Goal: Transaction & Acquisition: Purchase product/service

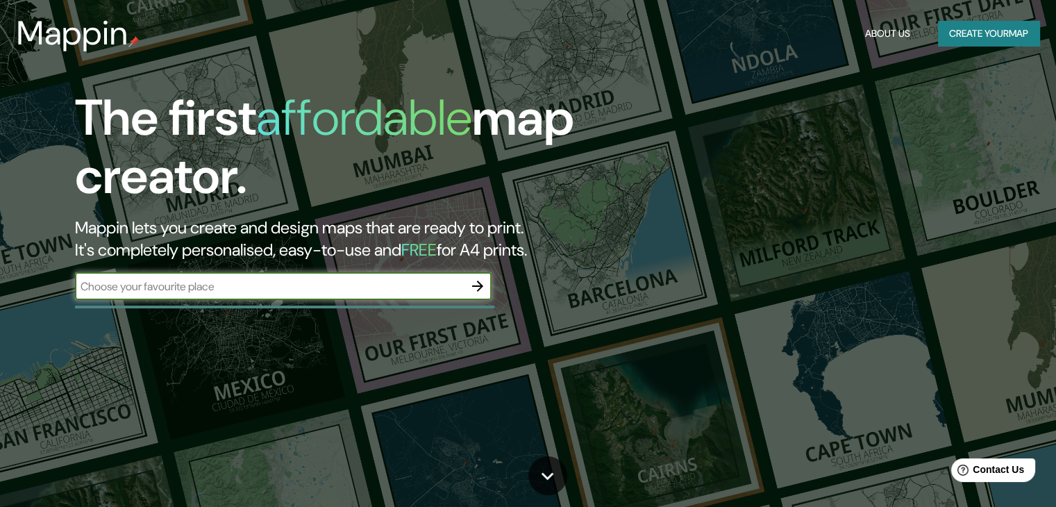
click at [430, 293] on input "text" at bounding box center [269, 286] width 389 height 16
click at [371, 297] on div "​" at bounding box center [283, 286] width 416 height 28
click at [307, 285] on input "text" at bounding box center [269, 286] width 389 height 16
paste input "[PERSON_NAME][STREET_ADDRESS]"
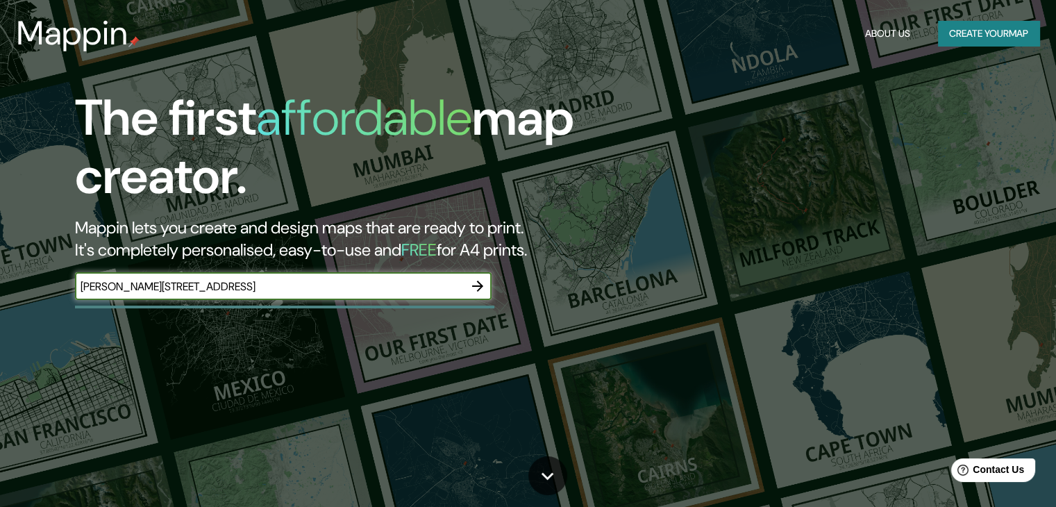
type input "[PERSON_NAME][STREET_ADDRESS]"
click at [483, 285] on icon "button" at bounding box center [477, 286] width 17 height 17
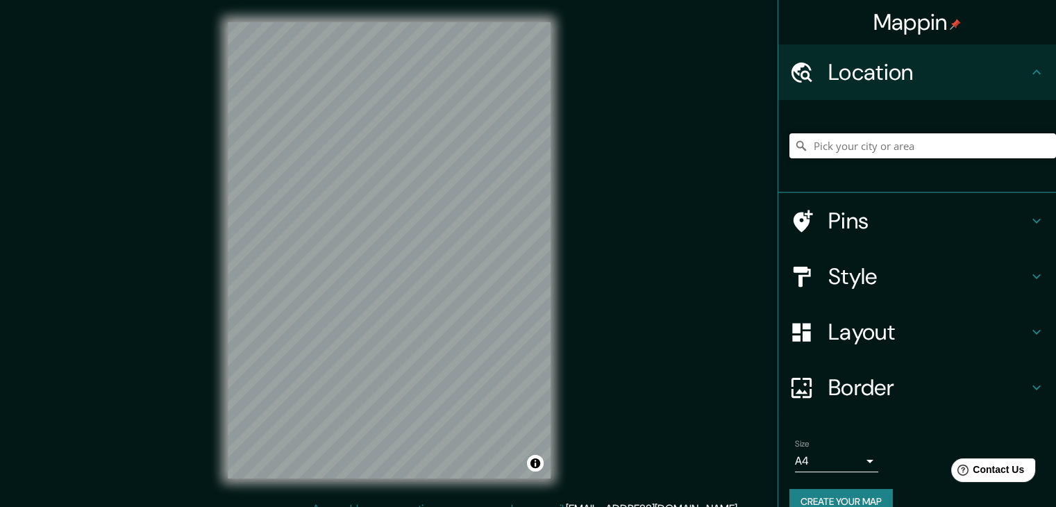
click at [915, 153] on input "Pick your city or area" at bounding box center [922, 145] width 267 height 25
paste input "[PERSON_NAME][STREET_ADDRESS]"
type input "Calle Alfonso Reyes 148, 06100 Ciudad de México, México"
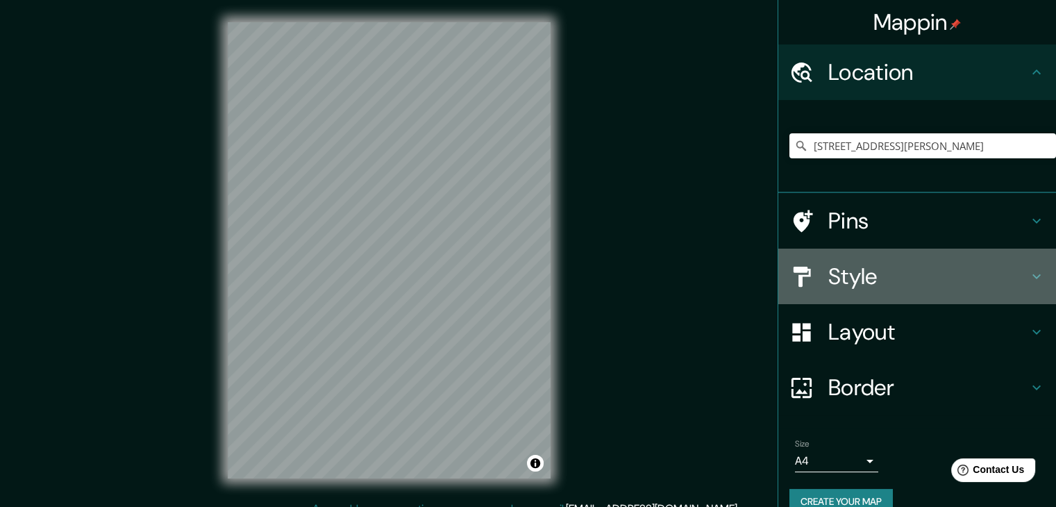
click at [867, 280] on h4 "Style" at bounding box center [928, 276] width 200 height 28
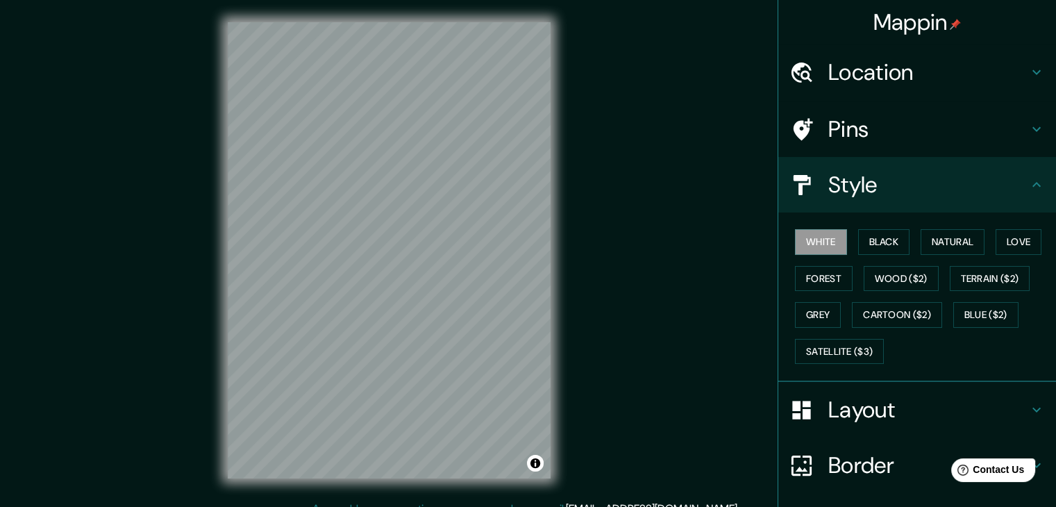
click at [861, 136] on h4 "Pins" at bounding box center [928, 129] width 200 height 28
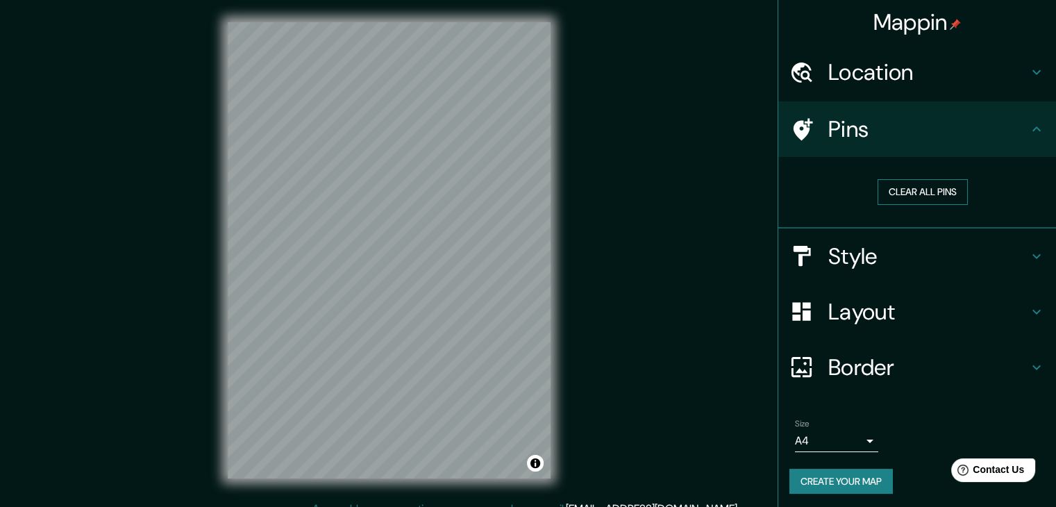
click at [897, 187] on button "Clear all pins" at bounding box center [922, 192] width 90 height 26
click at [892, 190] on button "Clear all pins" at bounding box center [922, 192] width 90 height 26
click at [864, 138] on h4 "Pins" at bounding box center [928, 129] width 200 height 28
click at [793, 138] on icon at bounding box center [801, 129] width 24 height 24
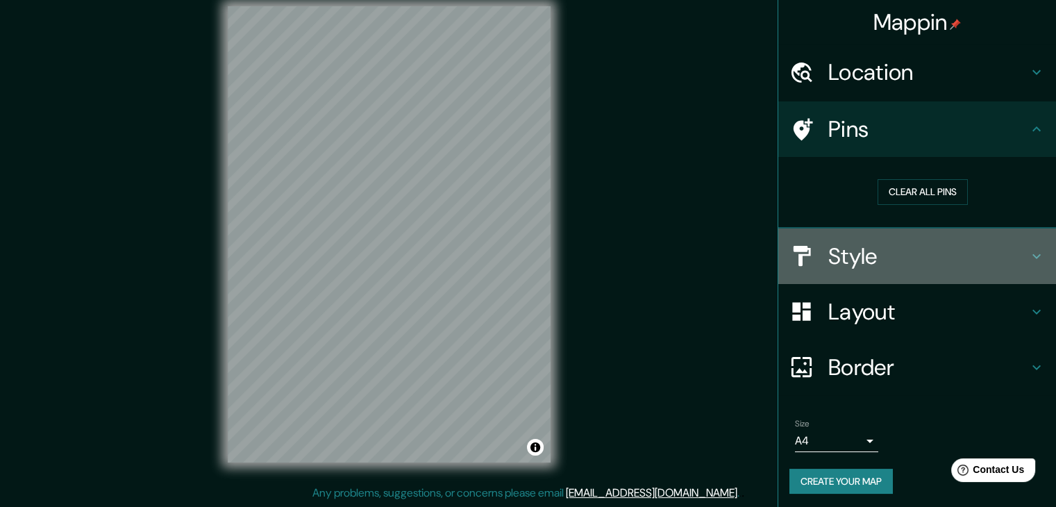
click at [888, 260] on h4 "Style" at bounding box center [928, 256] width 200 height 28
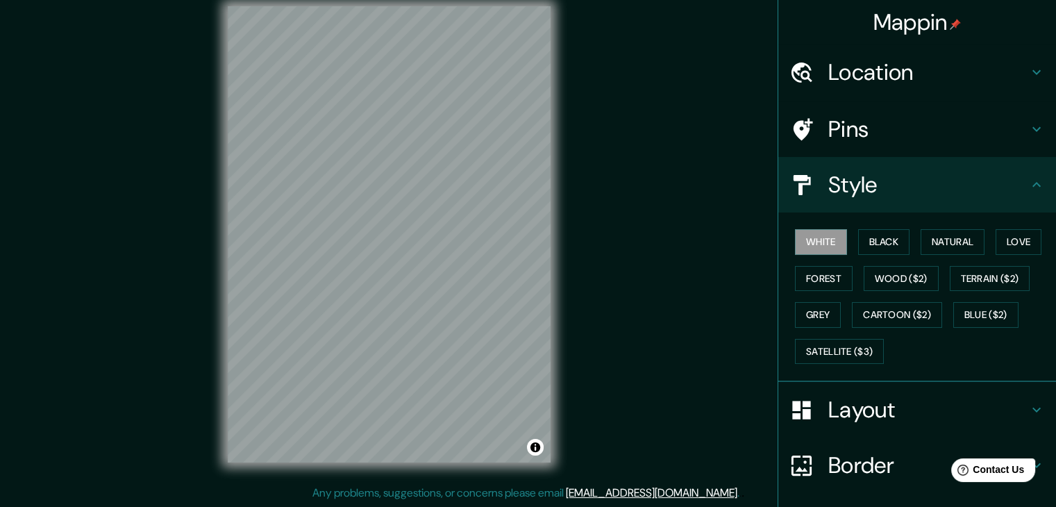
scroll to position [69, 0]
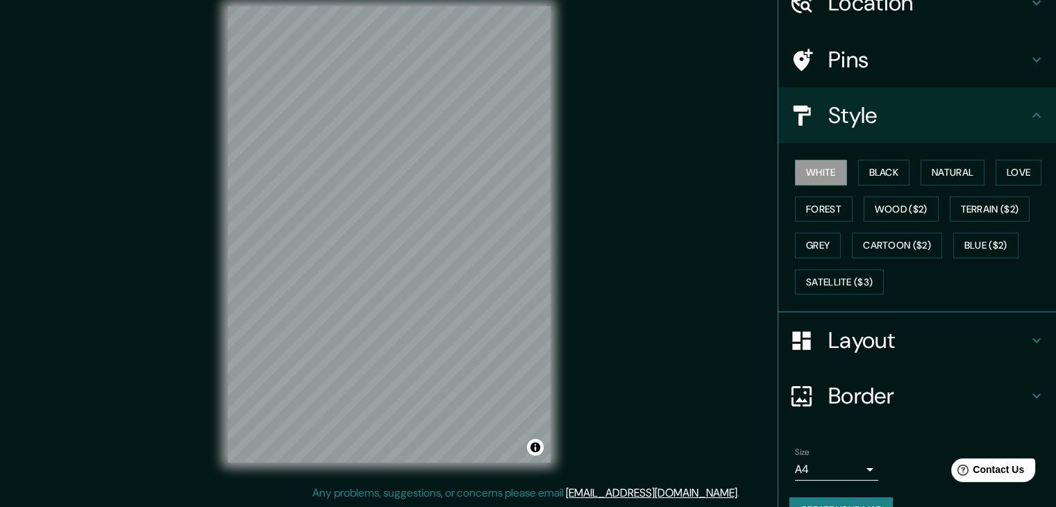
click at [886, 338] on h4 "Layout" at bounding box center [928, 340] width 200 height 28
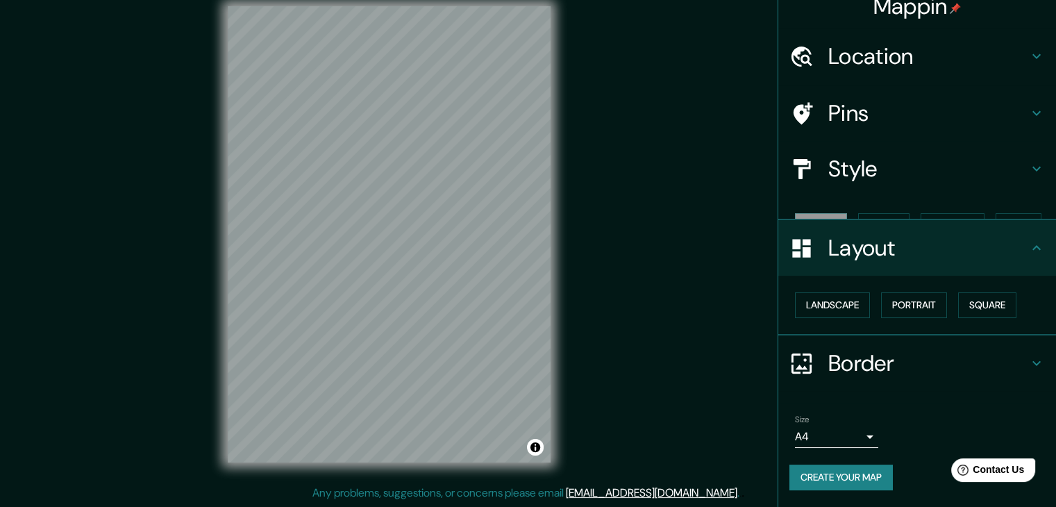
scroll to position [0, 0]
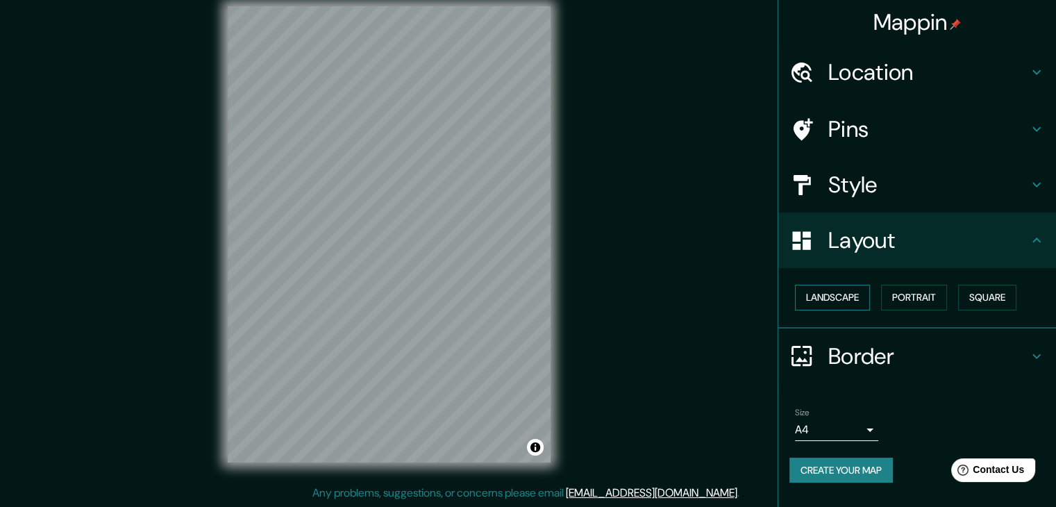
click at [855, 303] on button "Landscape" at bounding box center [832, 298] width 75 height 26
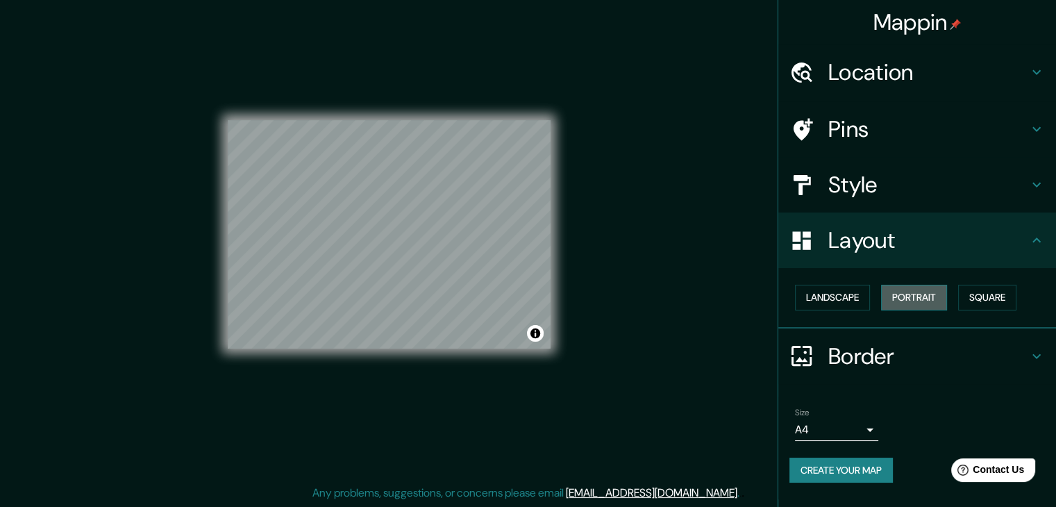
click at [930, 302] on button "Portrait" at bounding box center [914, 298] width 66 height 26
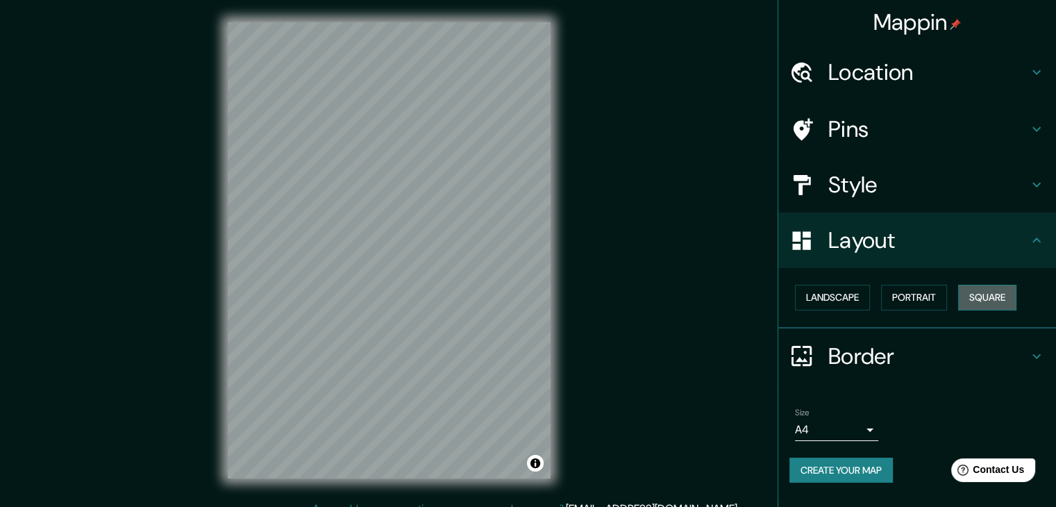
click at [992, 298] on button "Square" at bounding box center [987, 298] width 58 height 26
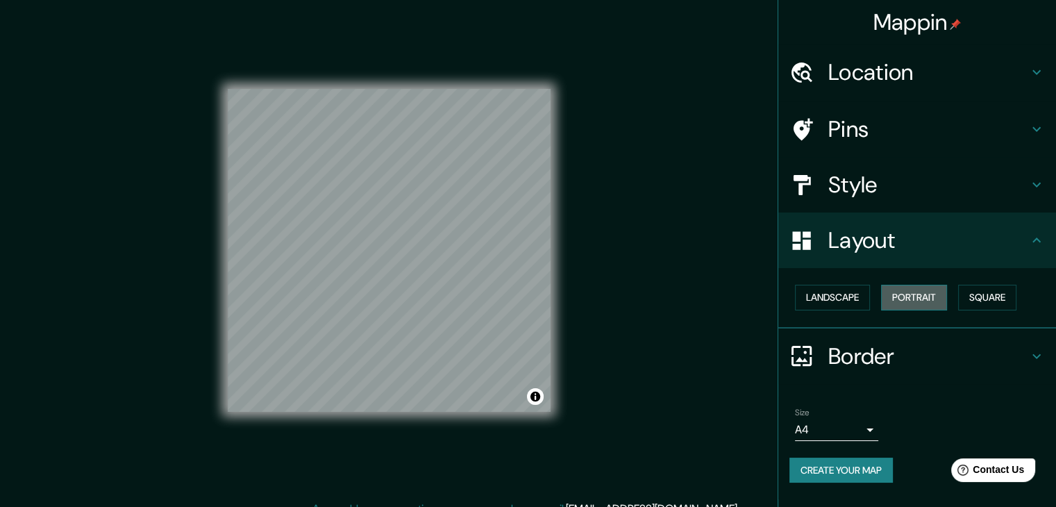
click at [920, 298] on button "Portrait" at bounding box center [914, 298] width 66 height 26
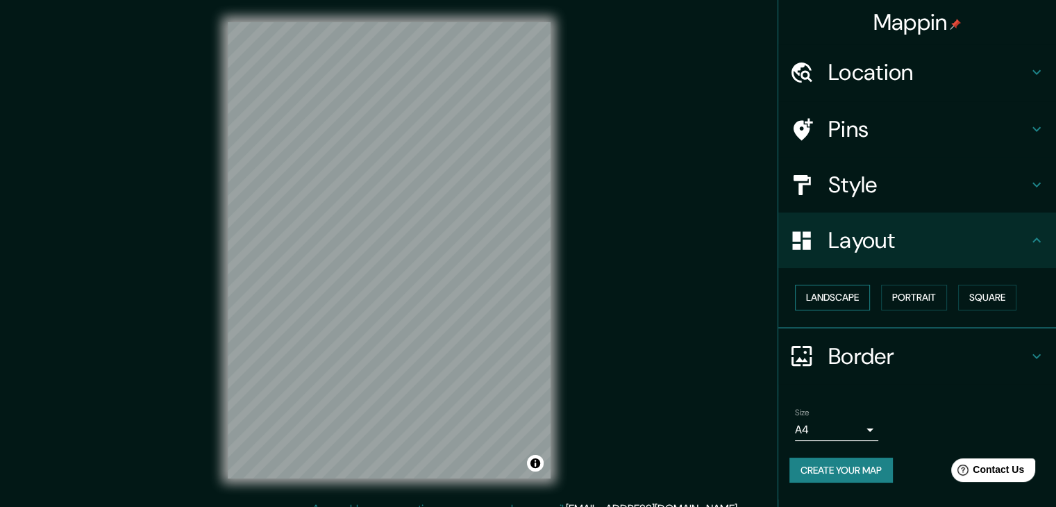
click at [866, 302] on button "Landscape" at bounding box center [832, 298] width 75 height 26
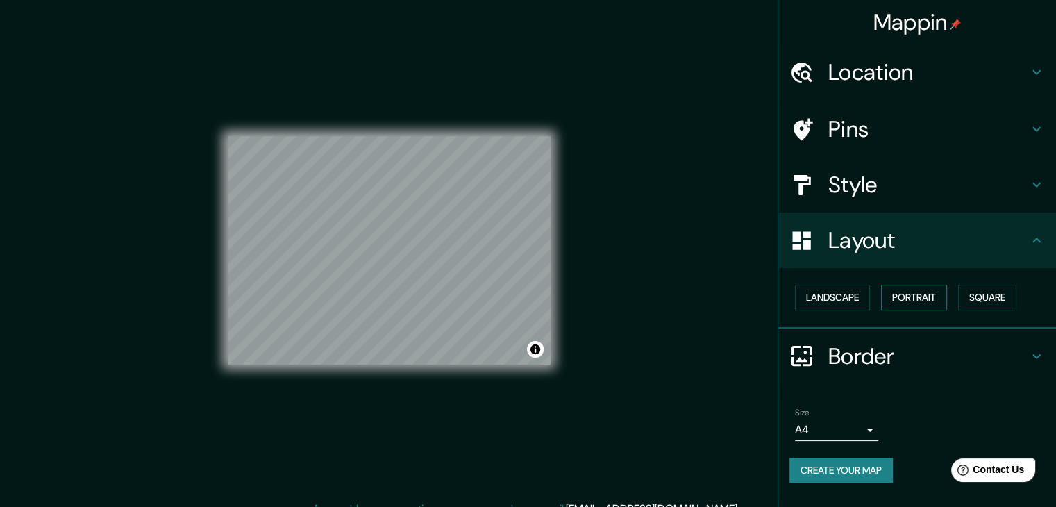
click at [904, 301] on button "Portrait" at bounding box center [914, 298] width 66 height 26
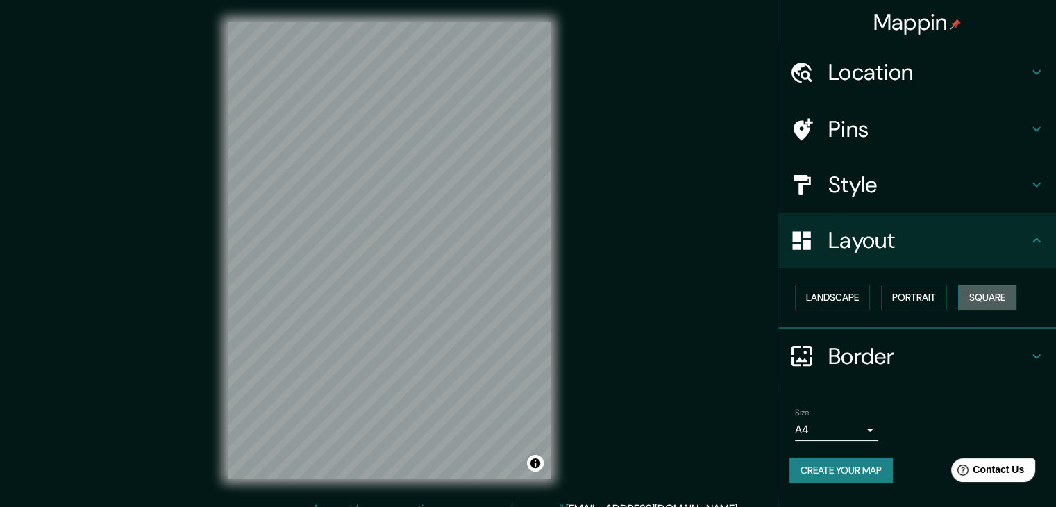
click at [992, 307] on button "Square" at bounding box center [987, 298] width 58 height 26
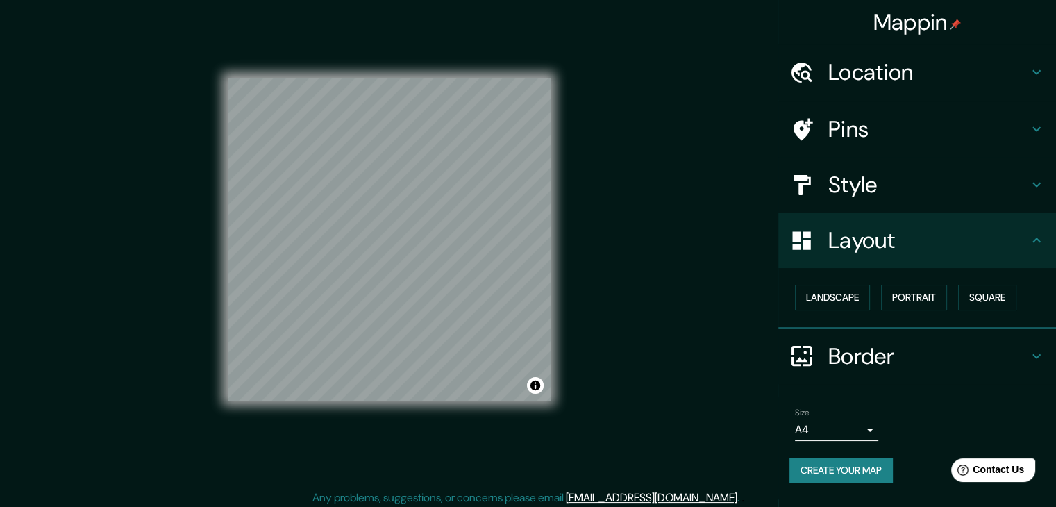
scroll to position [16, 0]
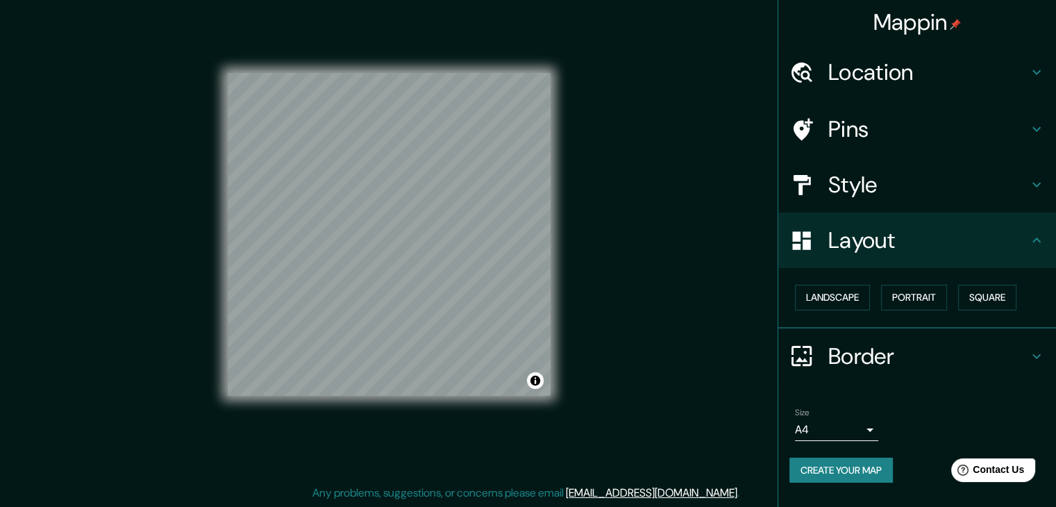
click at [872, 430] on body "Mappin Location Calle Alfonso Reyes 148, 06100 Ciudad de México, México Calle A…" at bounding box center [528, 237] width 1056 height 507
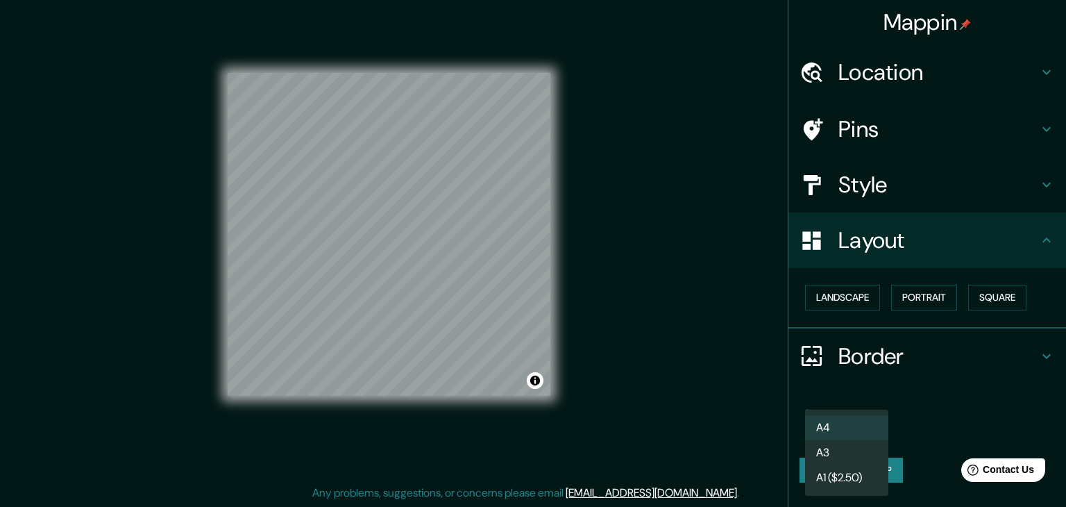
click at [938, 405] on div at bounding box center [533, 253] width 1066 height 507
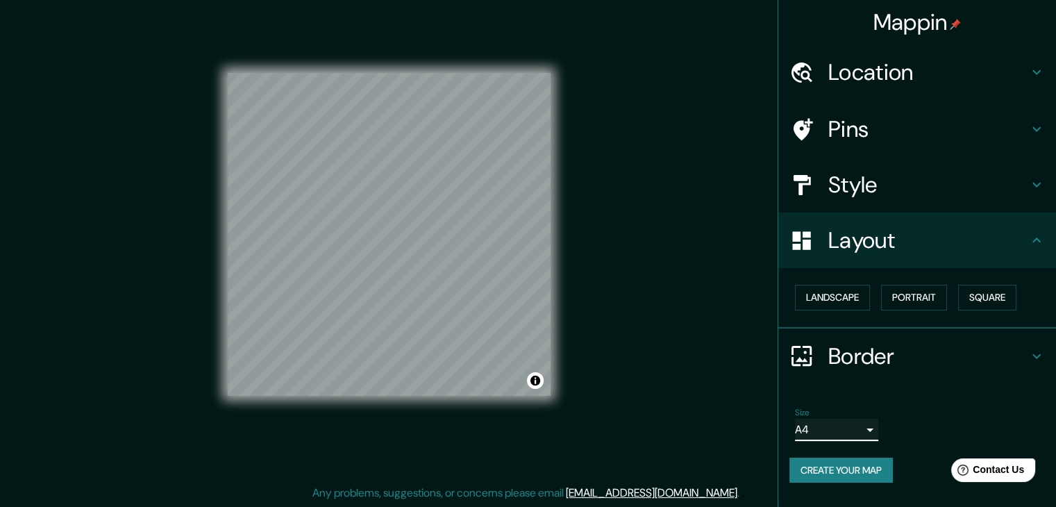
scroll to position [0, 0]
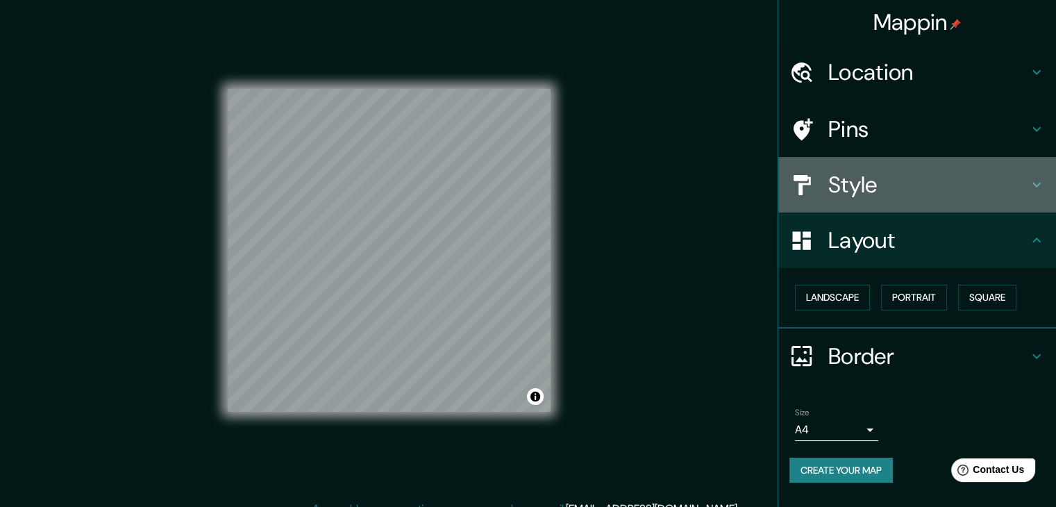
click at [873, 194] on h4 "Style" at bounding box center [928, 185] width 200 height 28
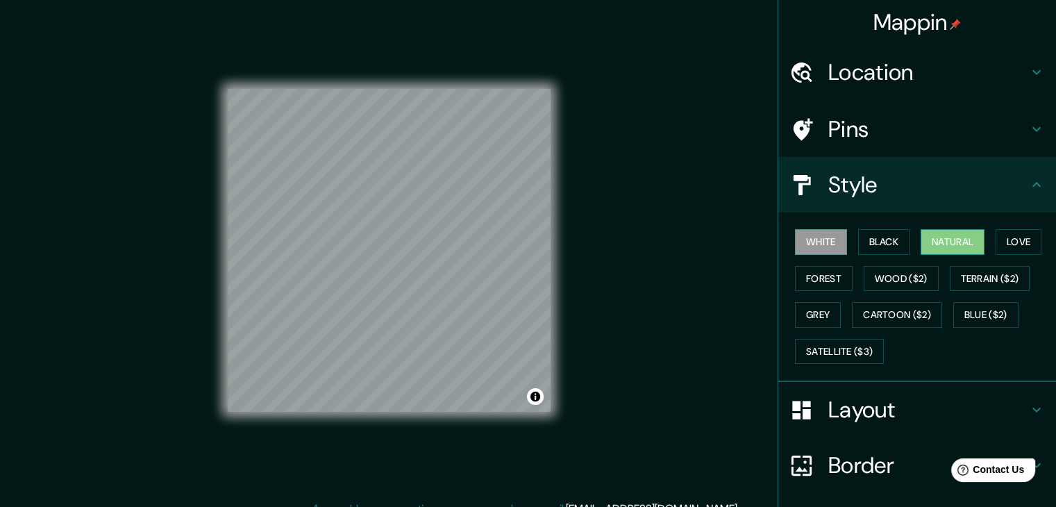
click at [929, 242] on button "Natural" at bounding box center [952, 242] width 64 height 26
click at [999, 246] on button "Love" at bounding box center [1018, 242] width 46 height 26
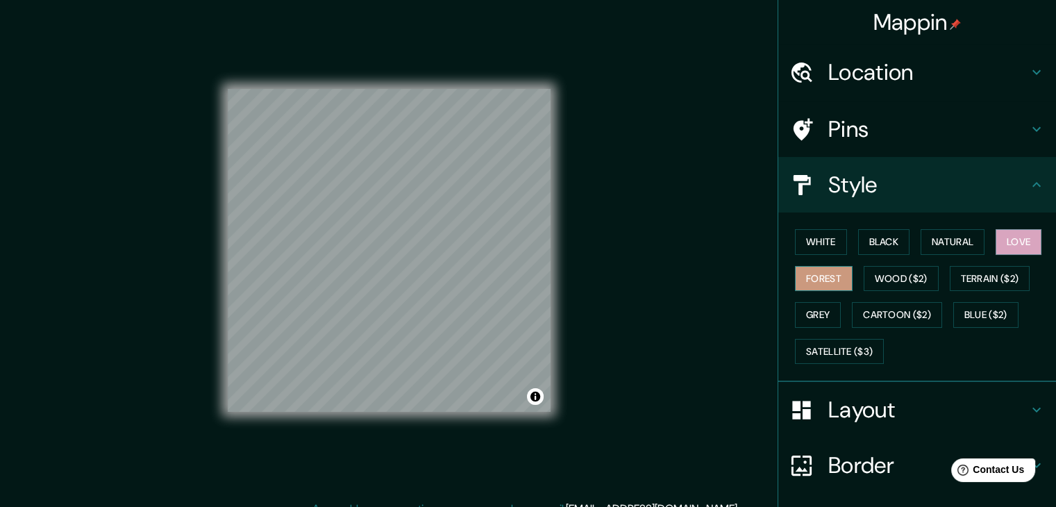
click at [831, 273] on button "Forest" at bounding box center [824, 279] width 58 height 26
click at [877, 244] on button "Black" at bounding box center [884, 242] width 52 height 26
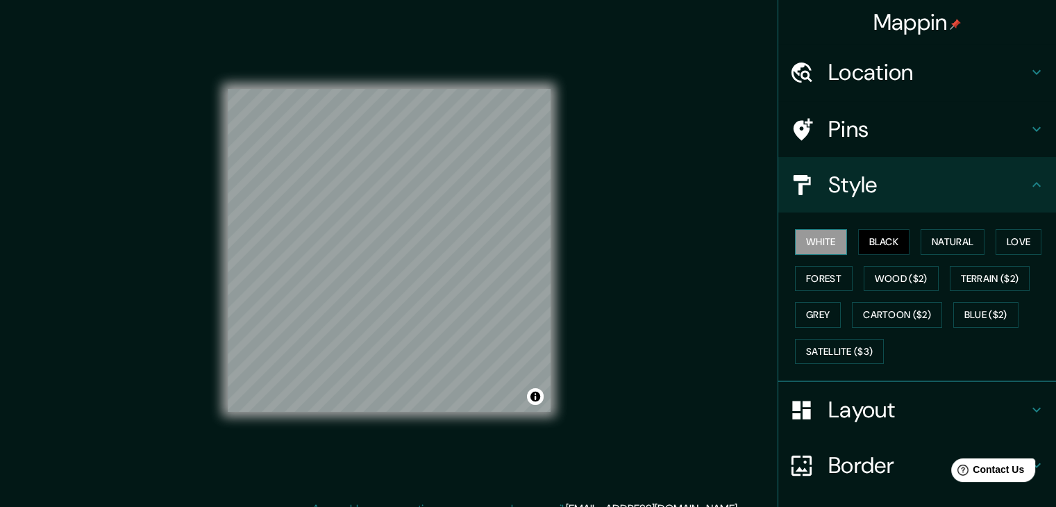
click at [813, 239] on button "White" at bounding box center [821, 242] width 52 height 26
click at [969, 248] on button "Natural" at bounding box center [952, 242] width 64 height 26
click at [813, 243] on button "White" at bounding box center [821, 242] width 52 height 26
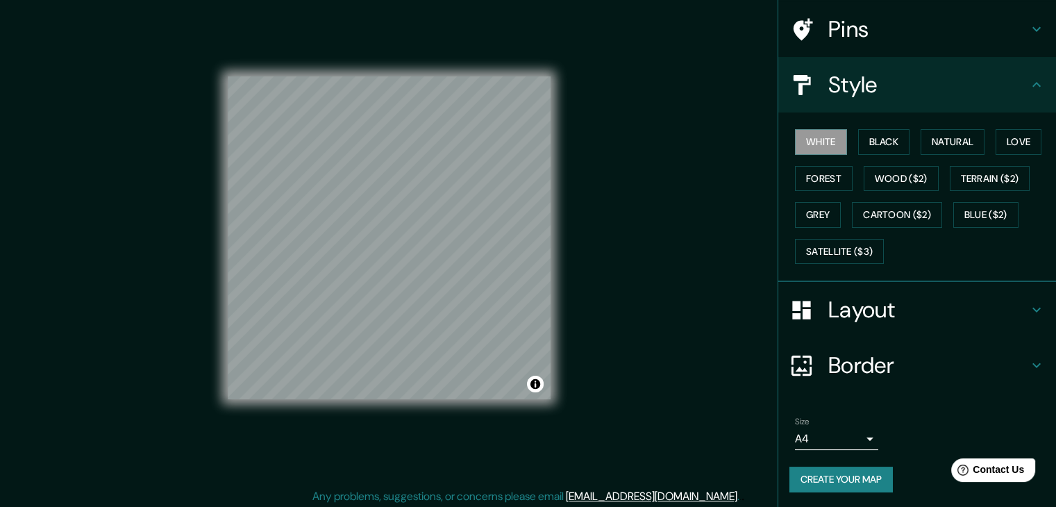
scroll to position [16, 0]
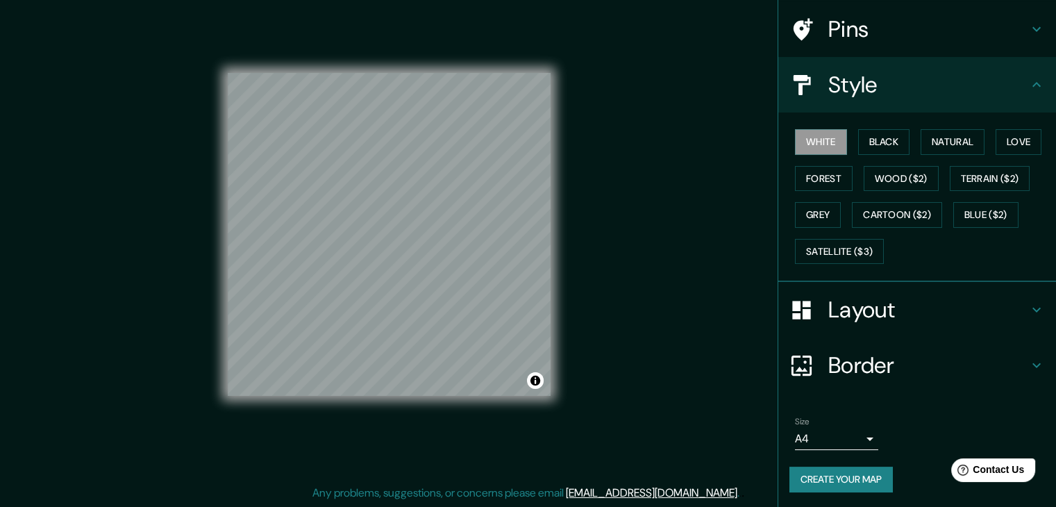
click at [861, 480] on button "Create your map" at bounding box center [840, 479] width 103 height 26
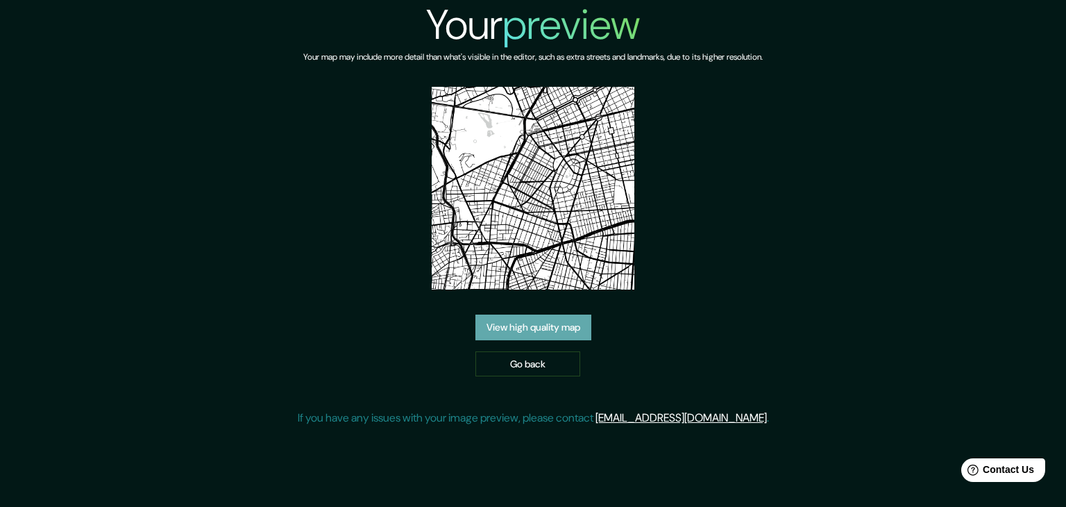
click at [573, 329] on link "View high quality map" at bounding box center [533, 327] width 116 height 26
